Goal: Information Seeking & Learning: Learn about a topic

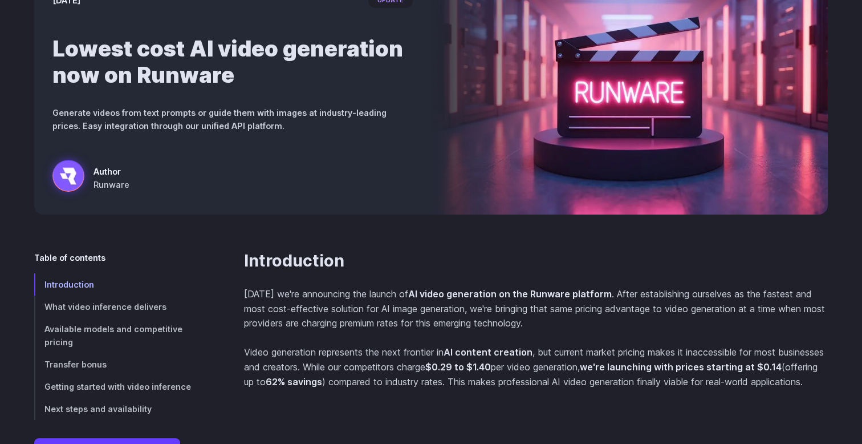
scroll to position [189, 0]
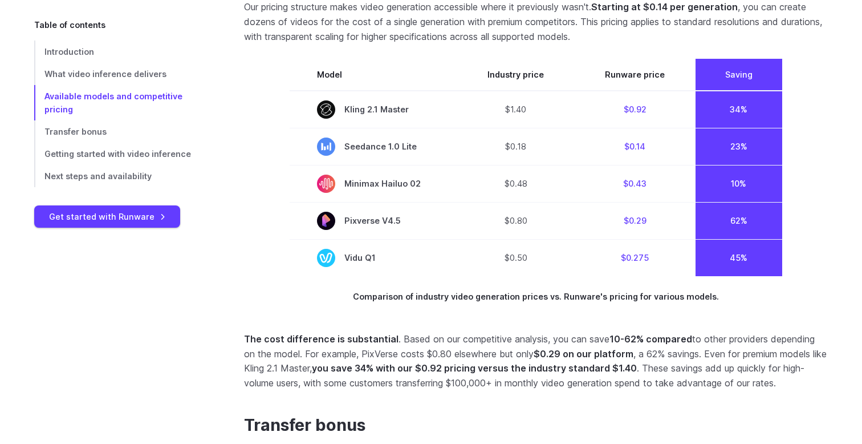
scroll to position [1680, 0]
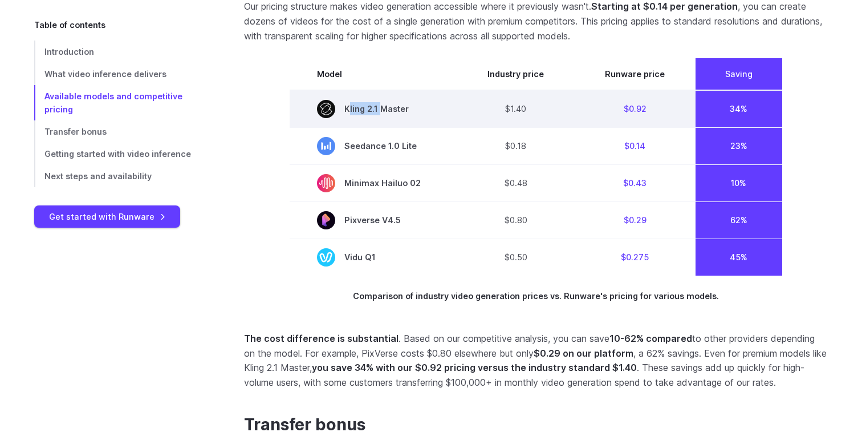
drag, startPoint x: 420, startPoint y: 160, endPoint x: 377, endPoint y: 159, distance: 43.3
click at [377, 118] on span "Kling 2.1 Master" at bounding box center [373, 109] width 113 height 18
copy span "Kling 2.1"
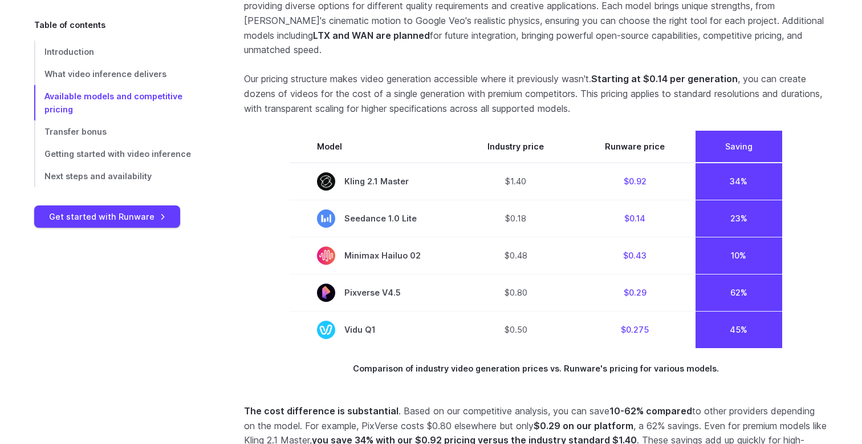
scroll to position [1623, 0]
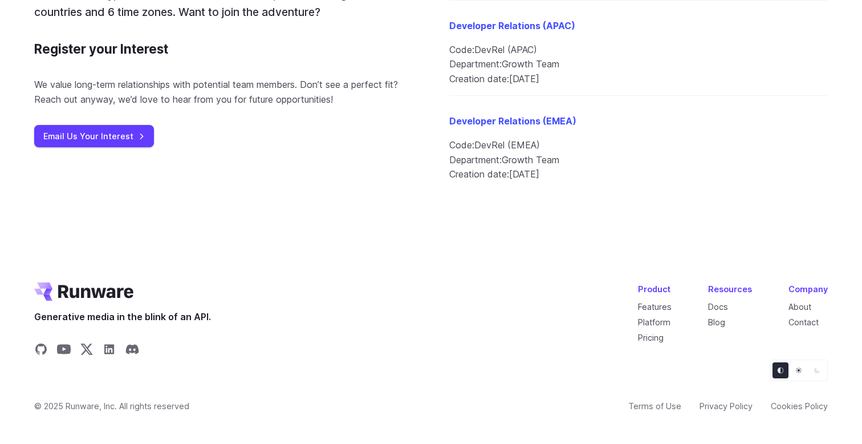
scroll to position [1402, 0]
